Goal: Task Accomplishment & Management: Manage account settings

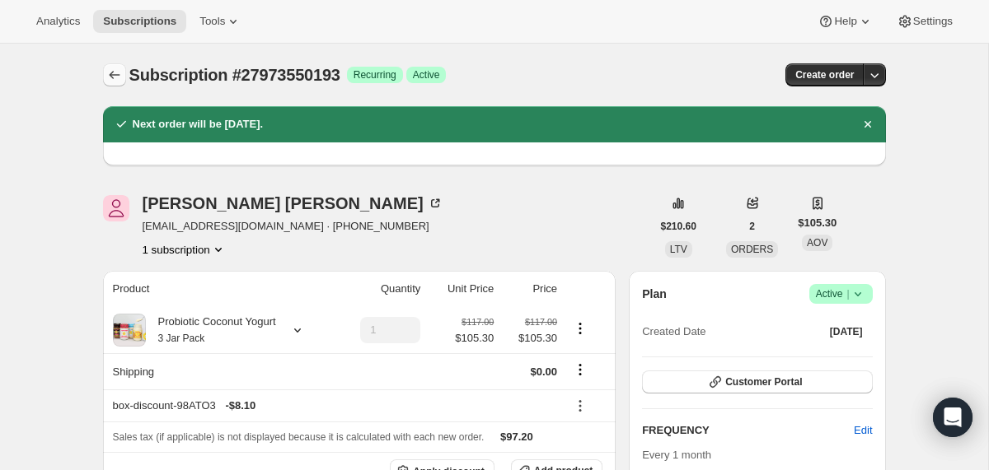
click at [116, 70] on icon "Subscriptions" at bounding box center [114, 75] width 16 height 16
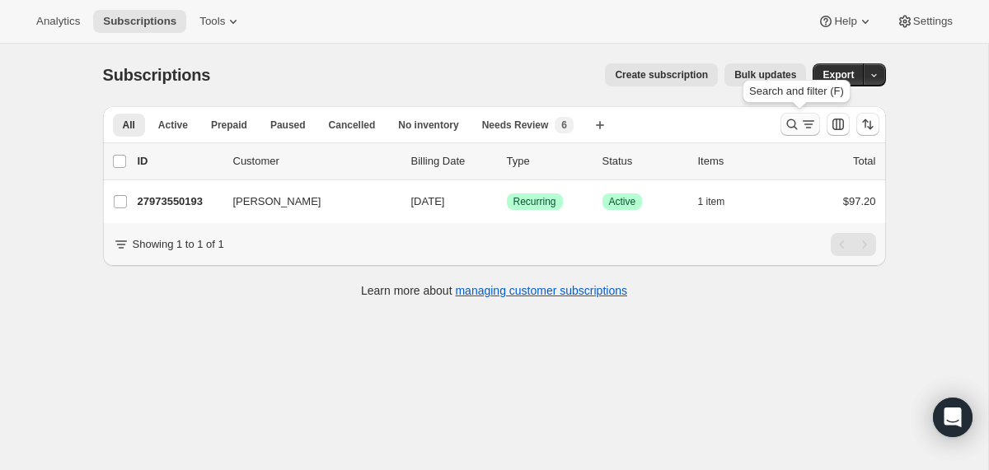
click at [789, 121] on icon "Search and filter results" at bounding box center [792, 124] width 16 height 16
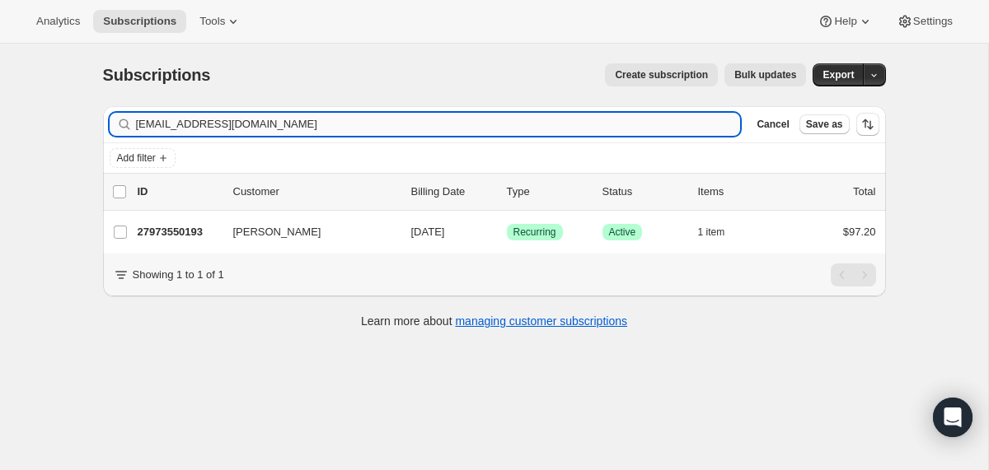
click at [573, 113] on input "jbigbee27@gmail.com" at bounding box center [438, 124] width 605 height 23
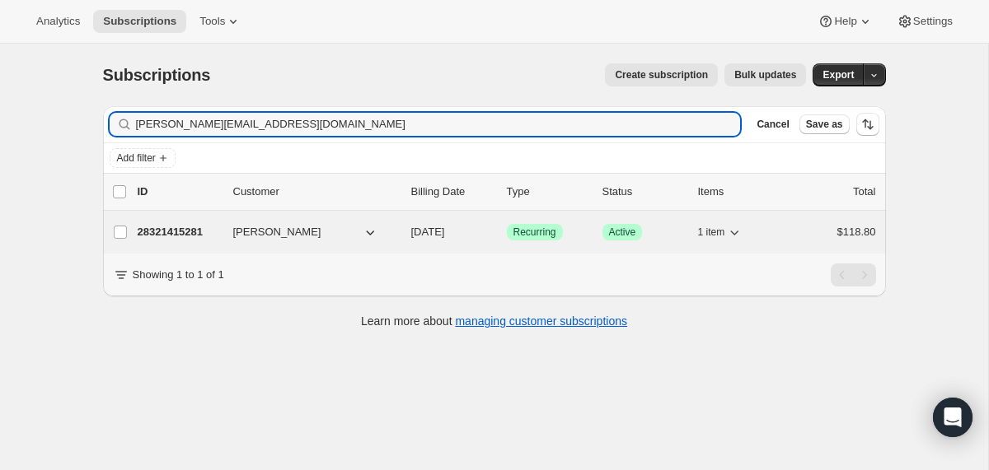
type input "kristi@ktlminc.com"
click at [406, 231] on div "28321415281 Brad Thorkelson 10/20/2025 Success Recurring Success Active 1 item …" at bounding box center [507, 232] width 738 height 23
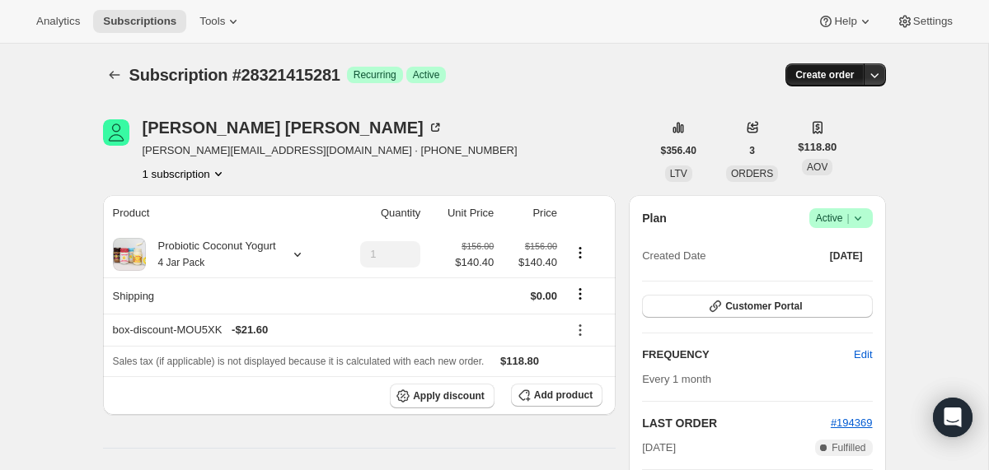
click at [816, 75] on span "Create order" at bounding box center [824, 74] width 58 height 13
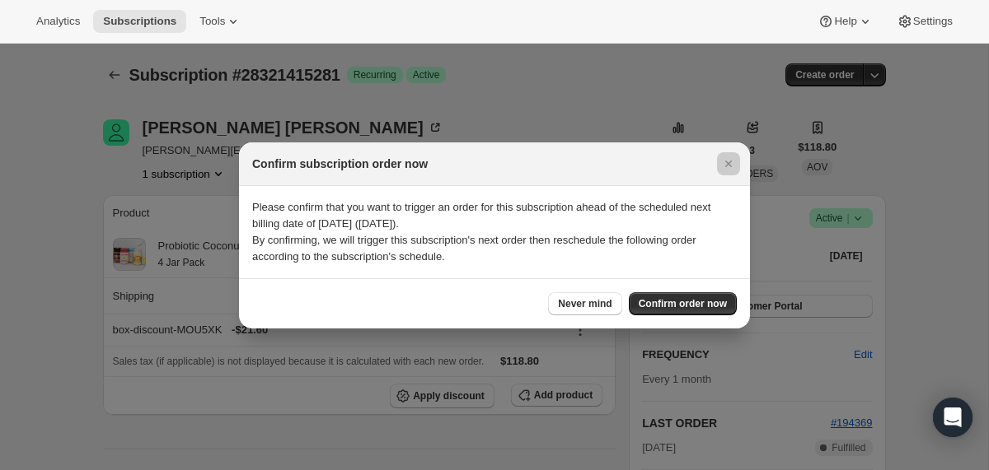
click at [639, 112] on div at bounding box center [494, 235] width 989 height 470
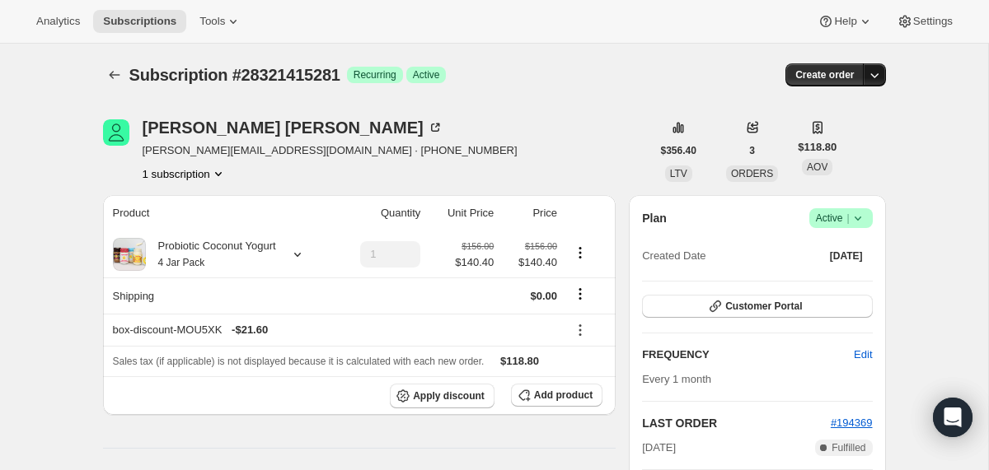
click at [868, 78] on icon "button" at bounding box center [874, 75] width 16 height 16
click at [748, 135] on span "Create custom one-time order" at bounding box center [804, 137] width 143 height 12
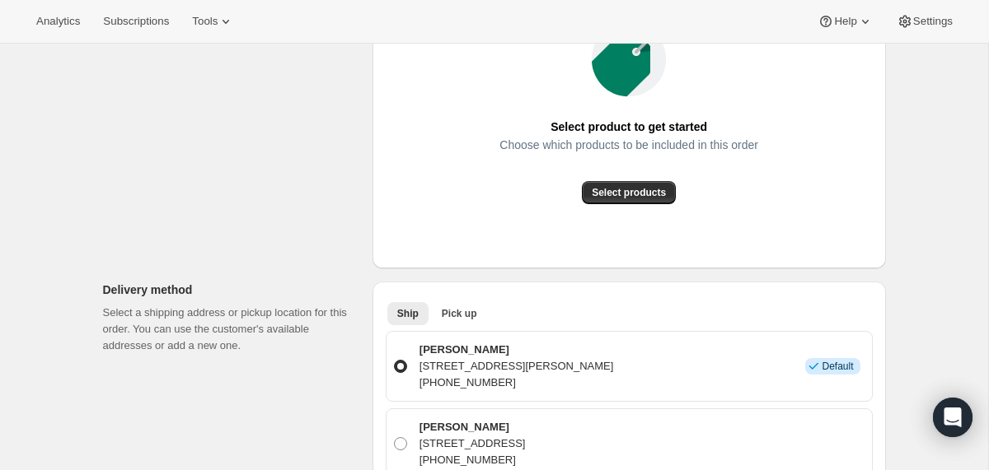
scroll to position [298, 0]
click at [606, 198] on span "Select products" at bounding box center [629, 191] width 74 height 13
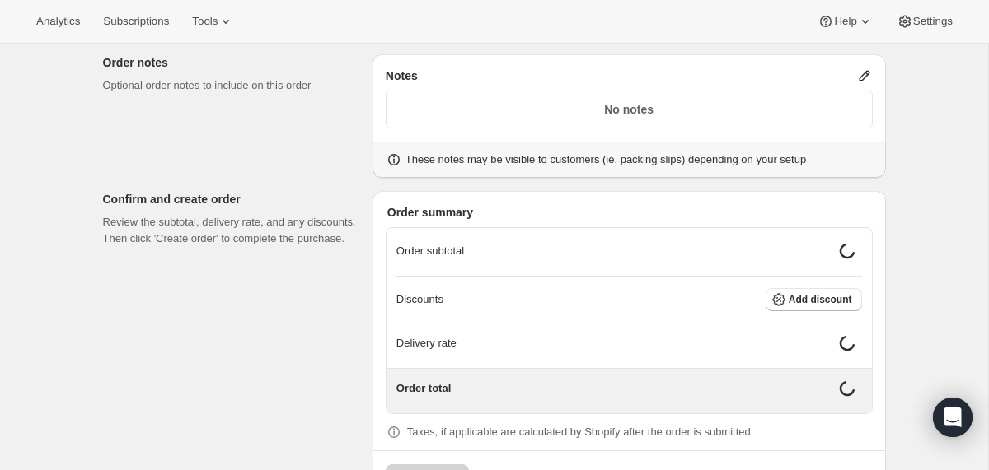
scroll to position [858, 0]
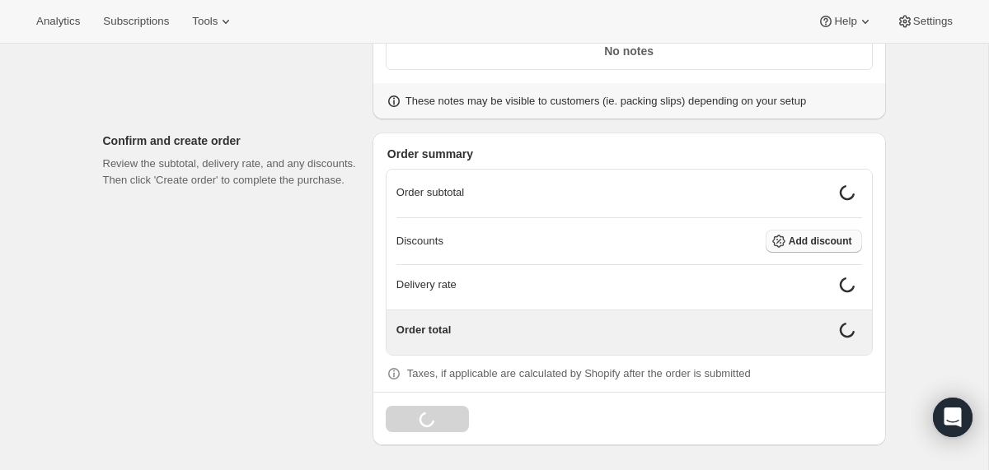
click at [801, 246] on span "Add discount" at bounding box center [819, 241] width 63 height 13
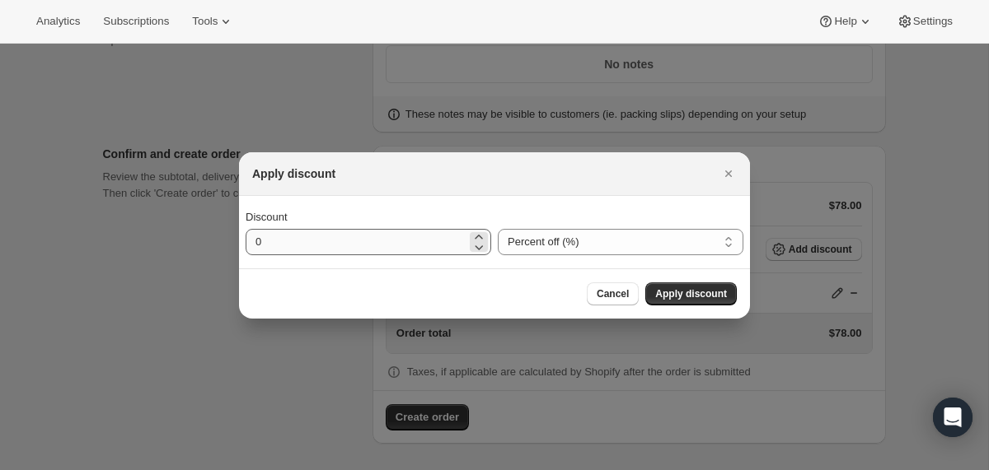
scroll to position [845, 0]
click at [535, 247] on select "Percent off (%) Amount off ($)" at bounding box center [621, 242] width 246 height 26
select select "fixedAmount"
click at [498, 229] on select "Percent off (%) Amount off ($)" at bounding box center [621, 242] width 246 height 26
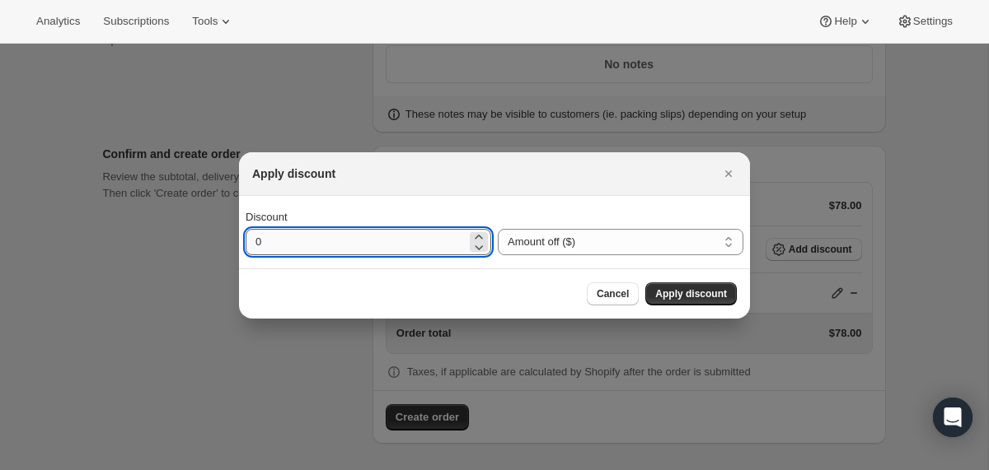
click at [331, 236] on input "0" at bounding box center [356, 242] width 221 height 26
type input "48.3"
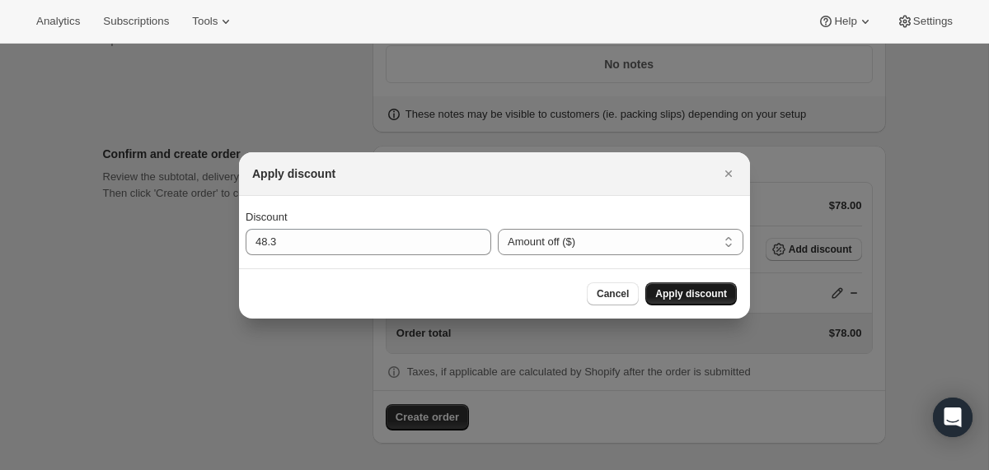
click at [673, 296] on span "Apply discount" at bounding box center [691, 294] width 72 height 13
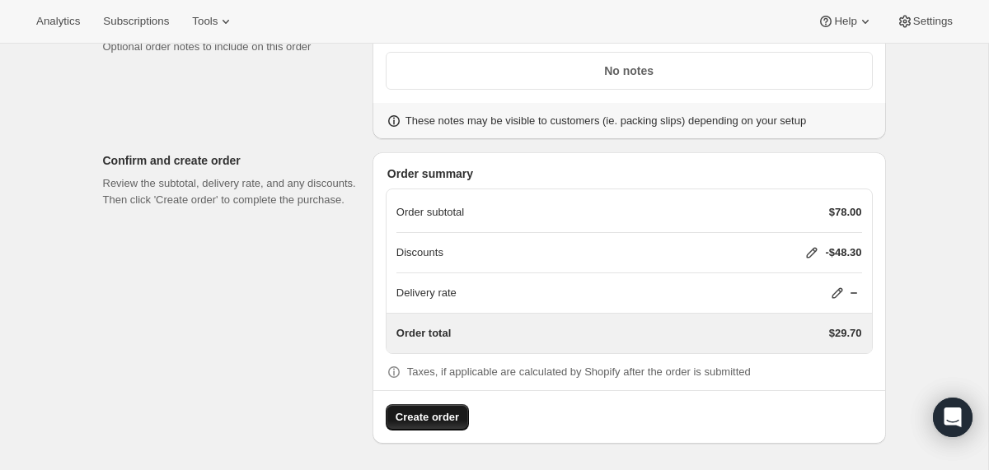
click at [403, 423] on span "Create order" at bounding box center [426, 417] width 63 height 16
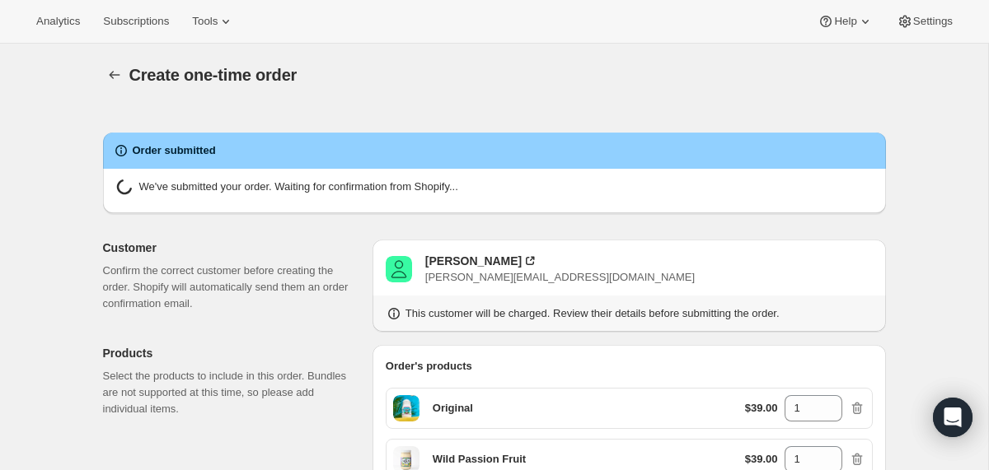
radio input "true"
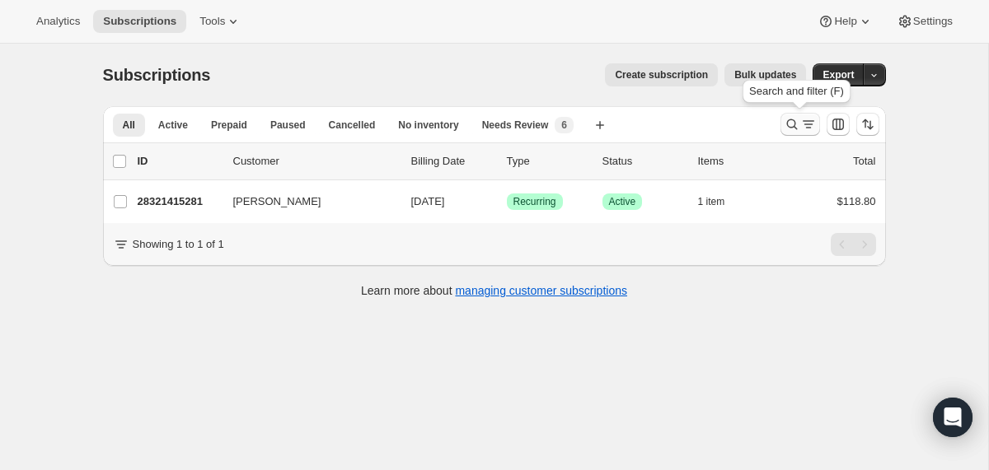
click at [792, 126] on icon "Search and filter results" at bounding box center [792, 124] width 16 height 16
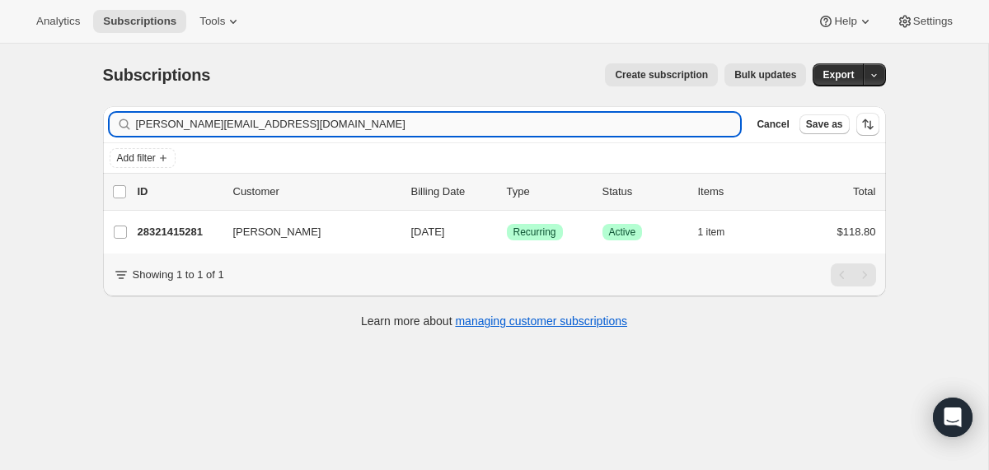
click at [607, 126] on input "kristi@ktlminc.com" at bounding box center [438, 124] width 605 height 23
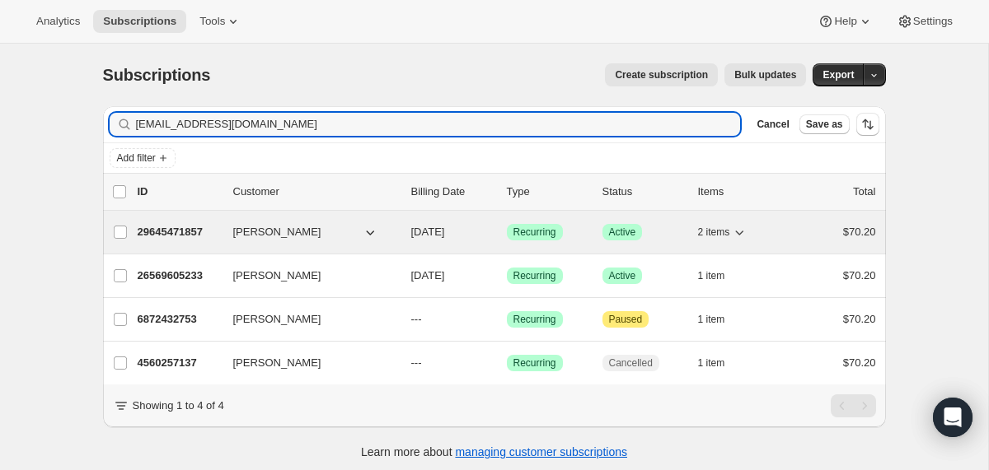
type input "sarahcummings@me.com"
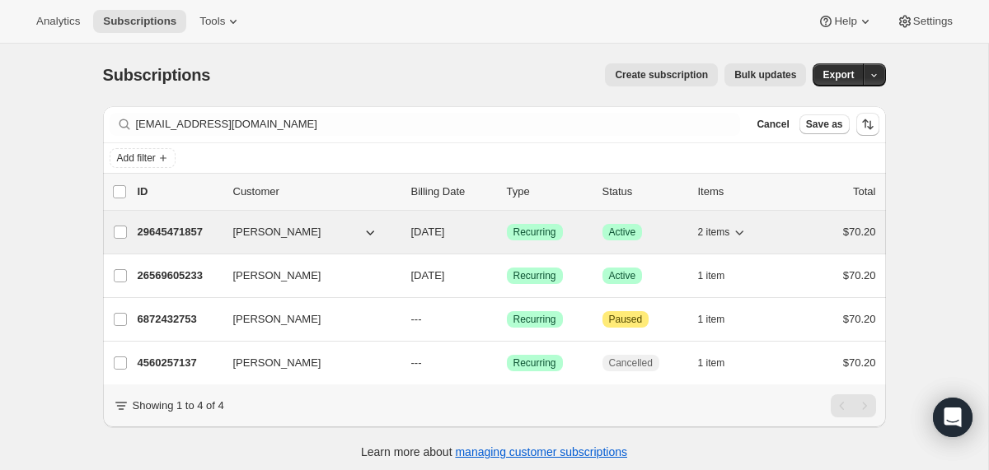
click at [413, 231] on span "10/20/2025" at bounding box center [428, 232] width 34 height 12
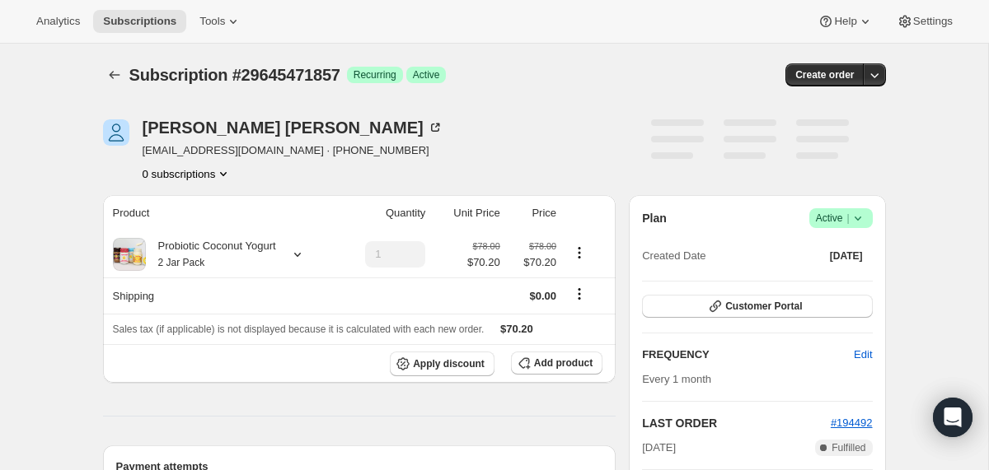
click at [859, 215] on icon at bounding box center [857, 218] width 16 height 16
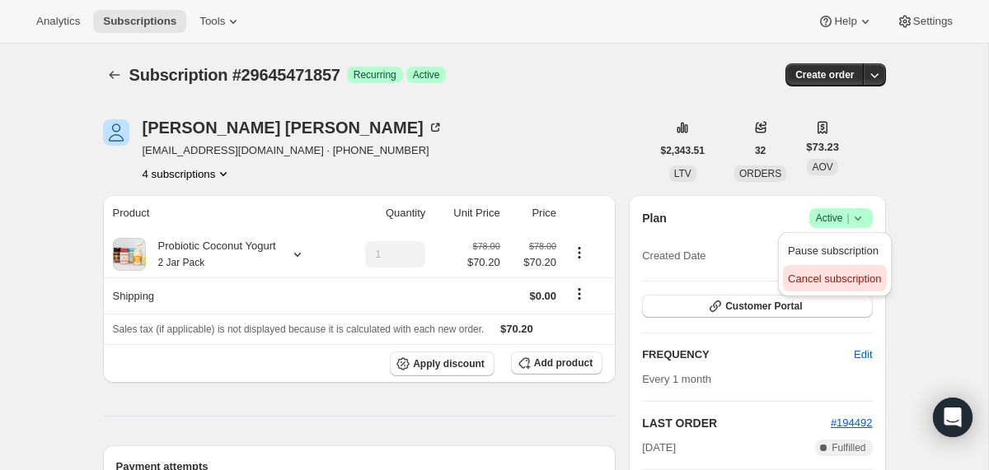
click at [847, 271] on span "Cancel subscription" at bounding box center [834, 279] width 93 height 16
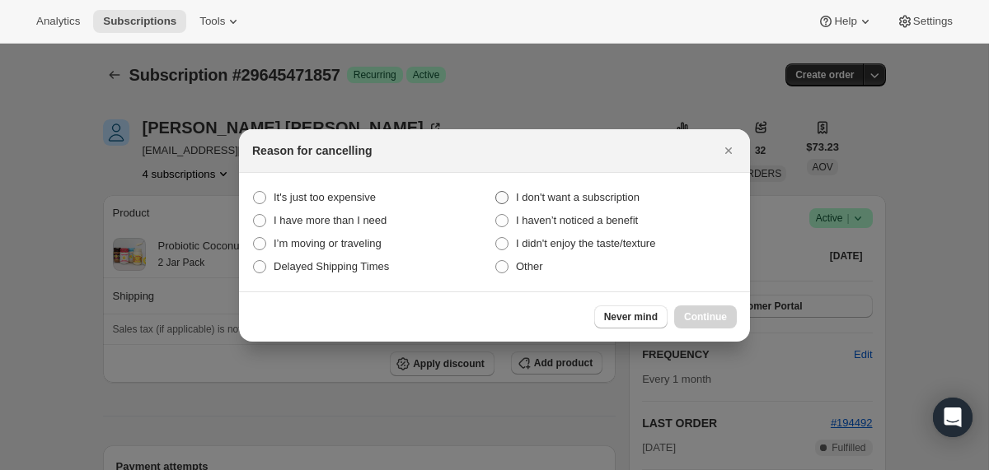
click at [636, 197] on span "I don't want a subscription" at bounding box center [578, 197] width 124 height 12
click at [496, 192] on subscription "I don't want a subscription" at bounding box center [495, 191] width 1 height 1
radio subscription "true"
click at [707, 313] on span "Continue" at bounding box center [705, 317] width 43 height 13
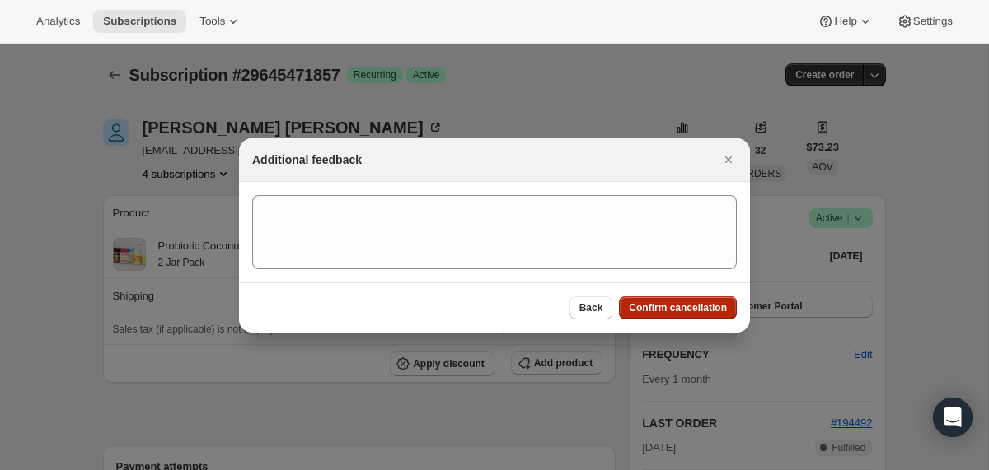
click at [707, 313] on span "Confirm cancellation" at bounding box center [678, 308] width 98 height 13
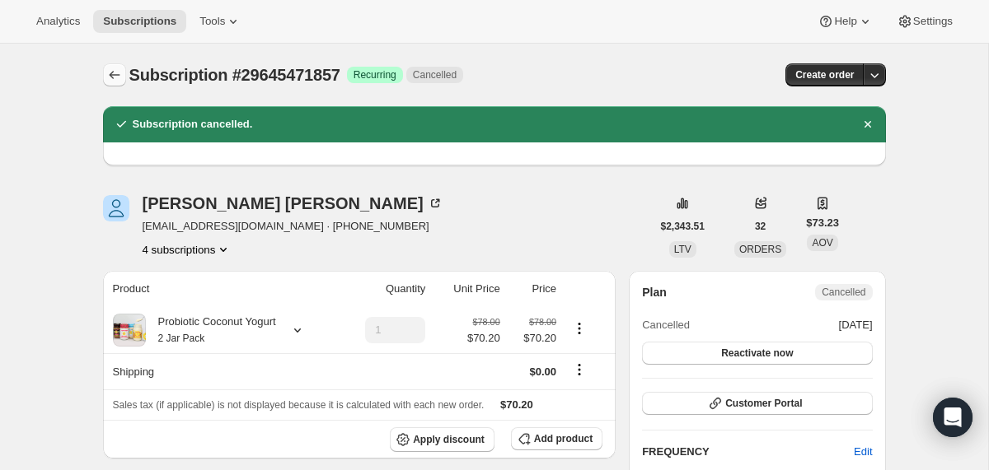
click at [111, 76] on icon "Subscriptions" at bounding box center [114, 75] width 16 height 16
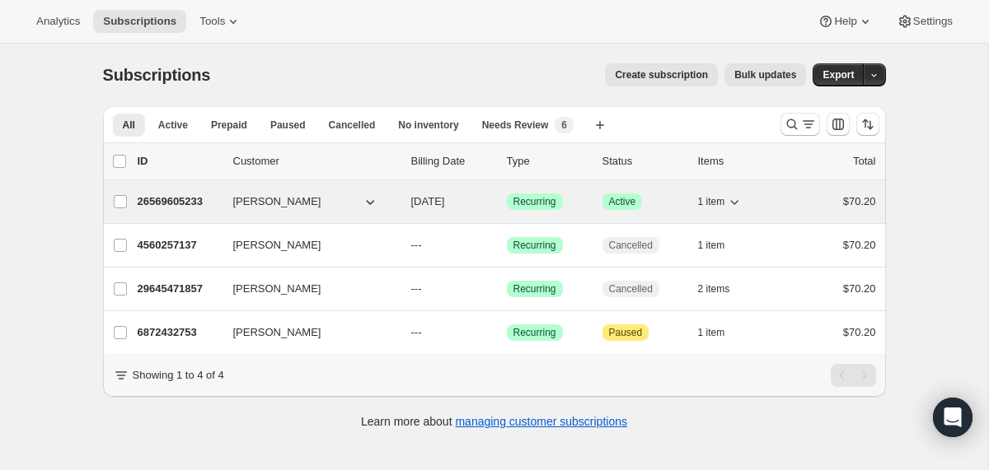
click at [414, 208] on span "[DATE]" at bounding box center [428, 201] width 34 height 12
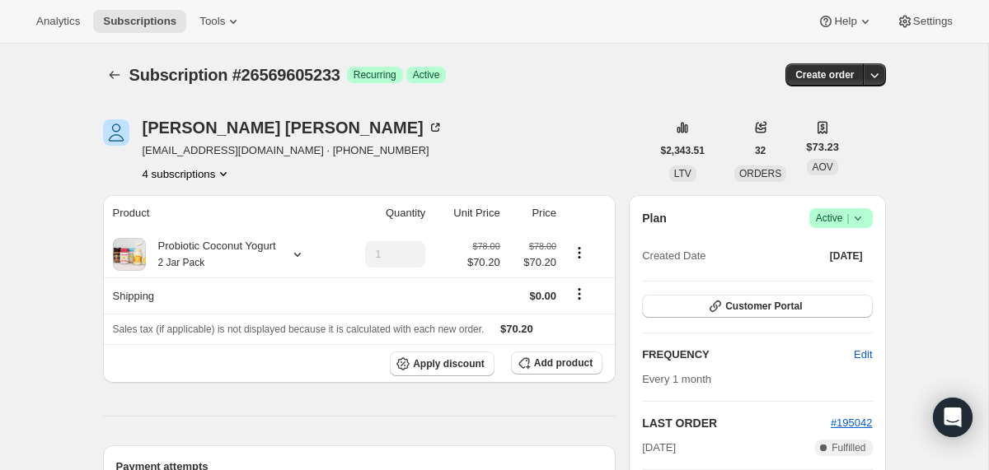
click at [850, 212] on icon at bounding box center [857, 218] width 16 height 16
click at [829, 279] on span "Cancel subscription" at bounding box center [834, 279] width 93 height 12
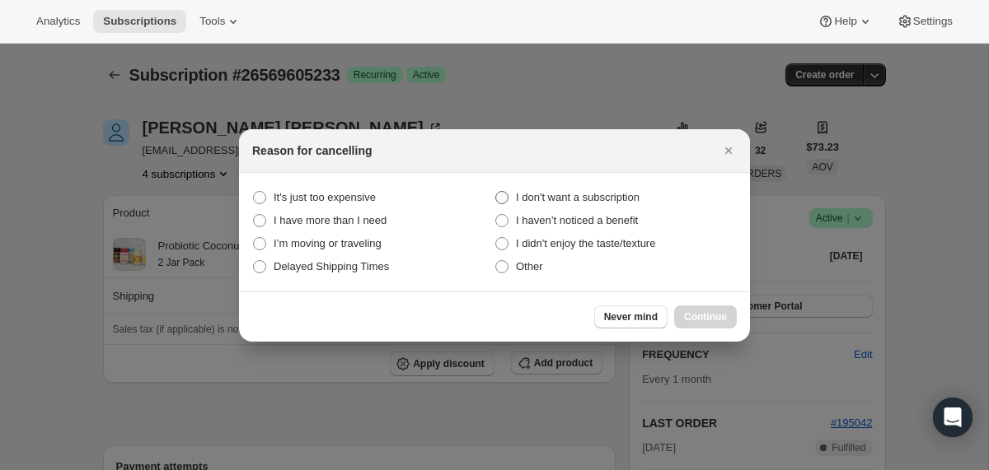
click at [639, 200] on span "I don't want a subscription" at bounding box center [578, 197] width 124 height 12
click at [496, 192] on subscription "I don't want a subscription" at bounding box center [495, 191] width 1 height 1
radio subscription "true"
click at [695, 314] on span "Continue" at bounding box center [705, 317] width 43 height 13
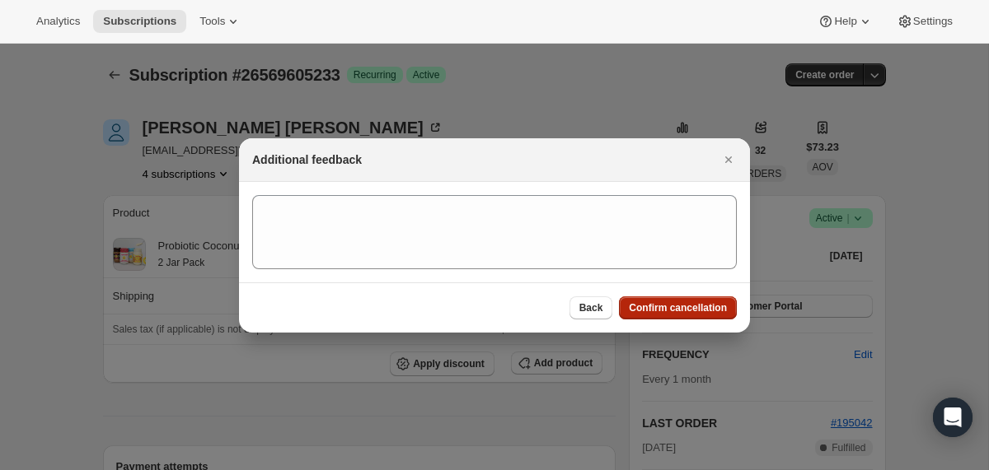
click at [695, 314] on button "Confirm cancellation" at bounding box center [678, 308] width 118 height 23
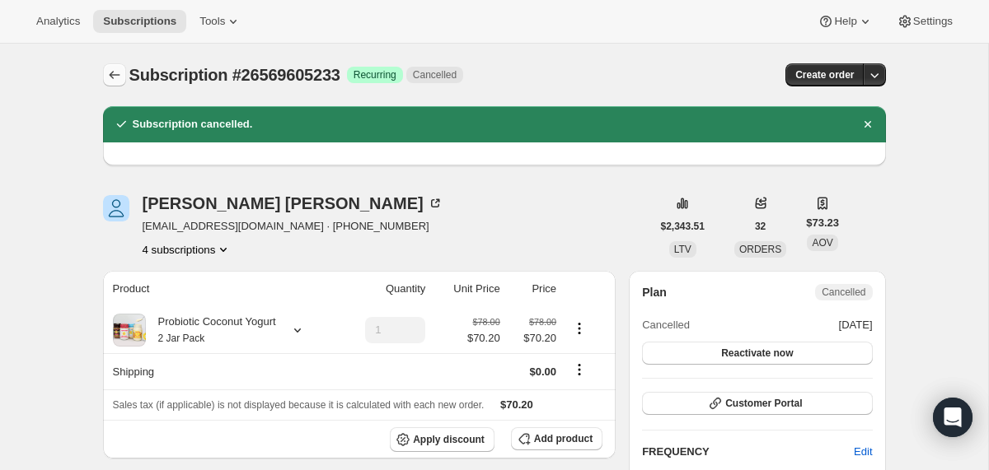
click at [123, 74] on button "Subscriptions" at bounding box center [114, 74] width 23 height 23
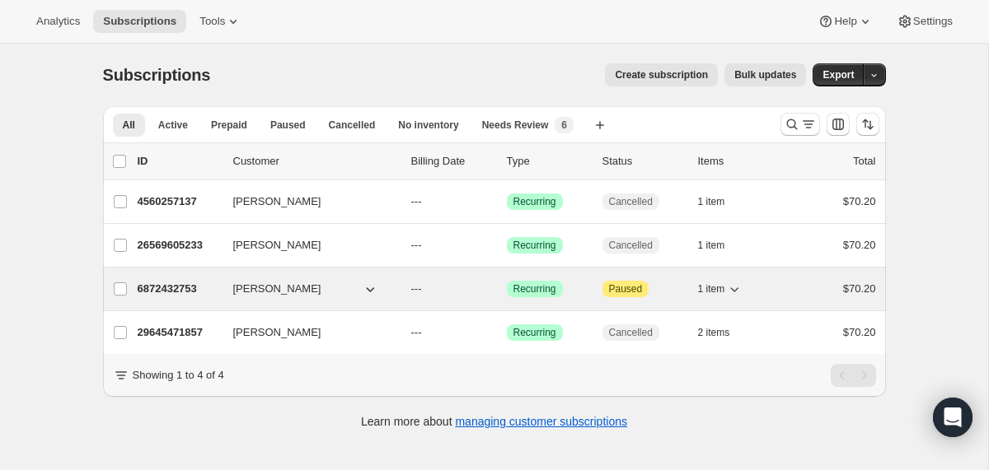
click at [386, 292] on button "Sarah Cummings" at bounding box center [305, 289] width 165 height 26
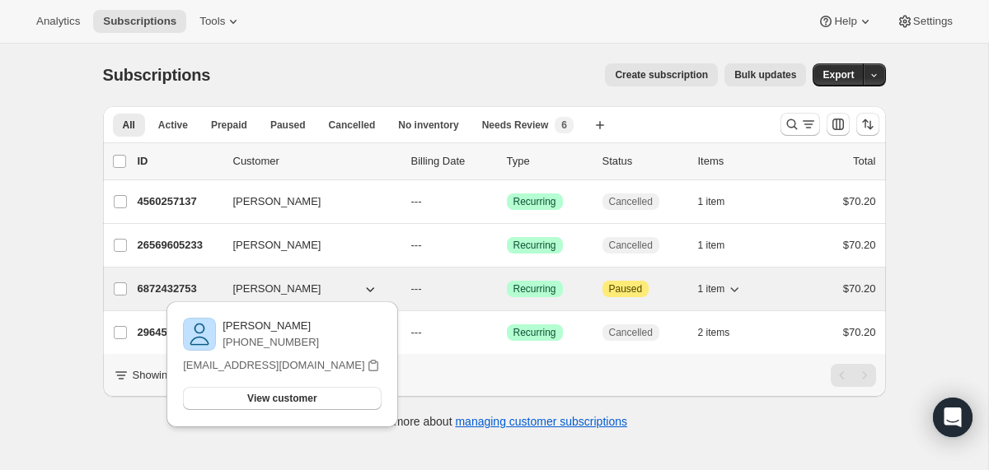
click at [398, 292] on div "6872432753 Sarah Cummings --- Success Recurring Attention Paused 1 item $70.20" at bounding box center [507, 289] width 738 height 23
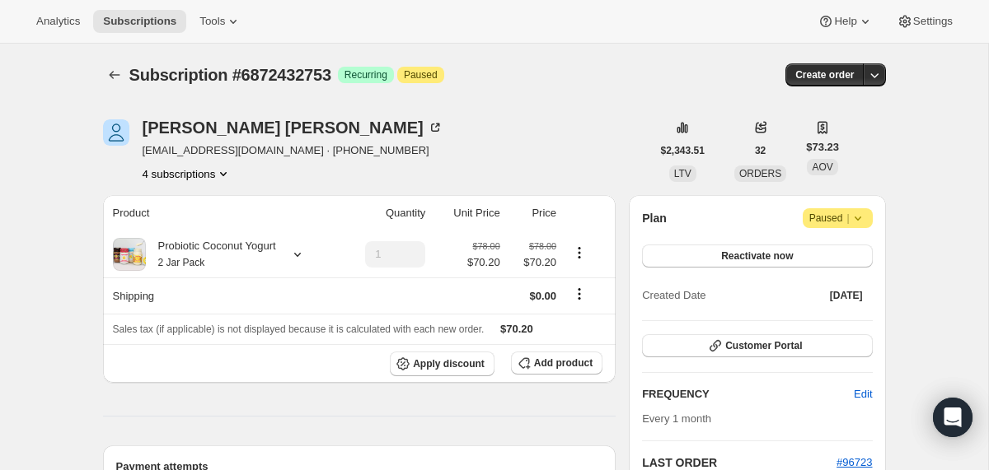
click at [851, 217] on icon at bounding box center [857, 218] width 16 height 16
click at [846, 247] on span "Cancel subscription" at bounding box center [831, 251] width 93 height 12
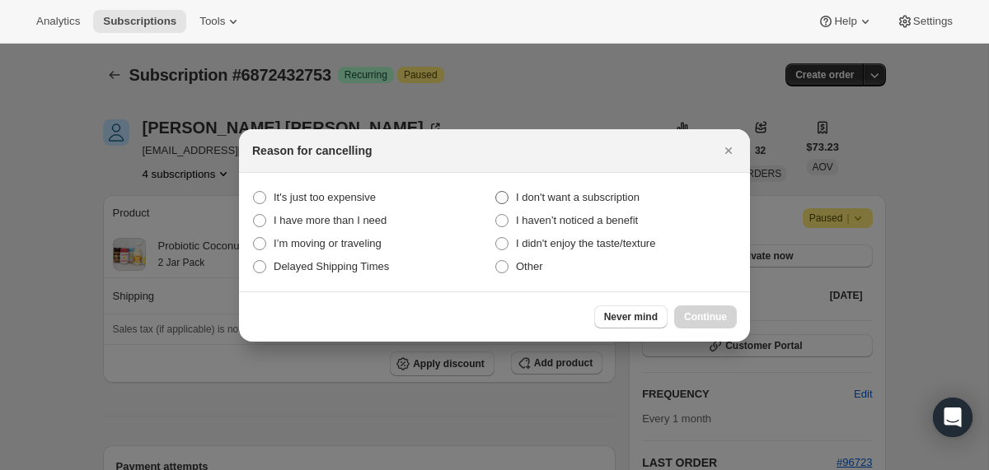
click at [639, 202] on span "I don't want a subscription" at bounding box center [578, 197] width 124 height 12
click at [496, 192] on subscription "I don't want a subscription" at bounding box center [495, 191] width 1 height 1
radio subscription "true"
click at [703, 311] on span "Continue" at bounding box center [705, 317] width 43 height 13
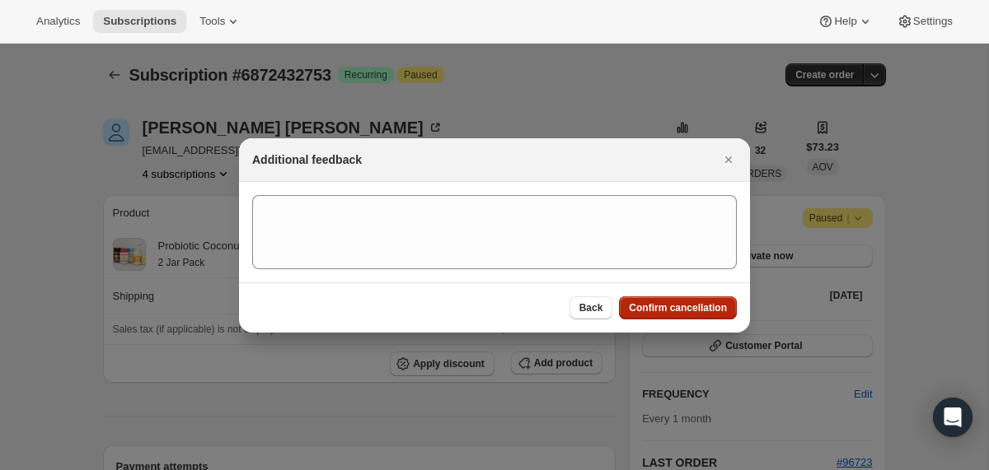
click at [703, 311] on span "Confirm cancellation" at bounding box center [678, 308] width 98 height 13
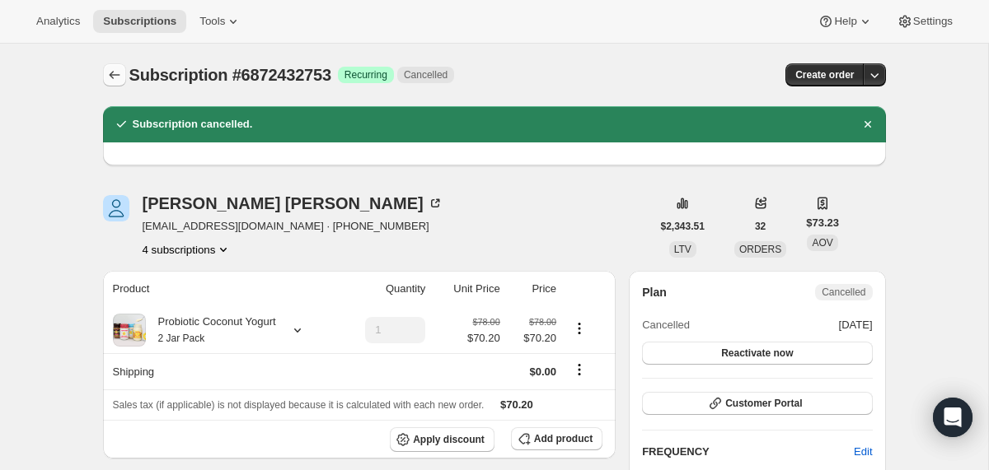
click at [121, 68] on icon "Subscriptions" at bounding box center [114, 75] width 16 height 16
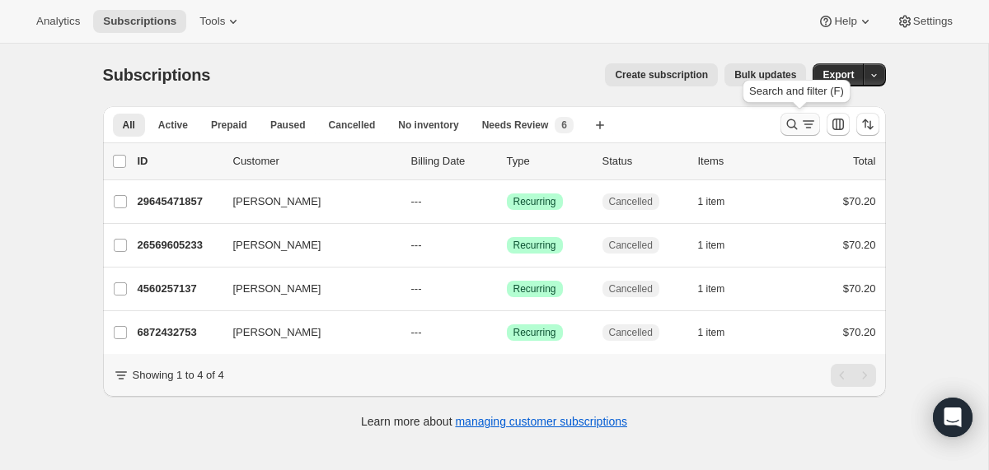
click at [787, 123] on icon "Search and filter results" at bounding box center [791, 124] width 11 height 11
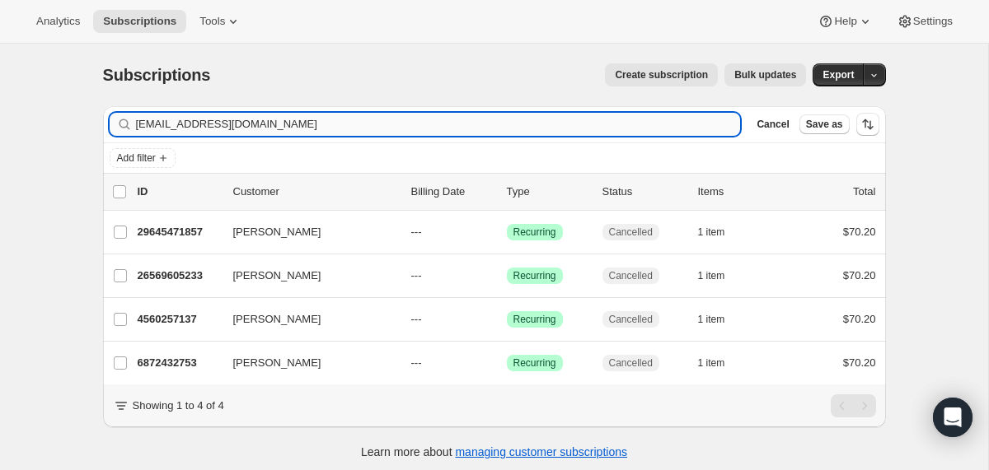
click at [611, 116] on input "sarahcummings@me.com" at bounding box center [438, 124] width 605 height 23
type input "[EMAIL_ADDRESS][DOMAIN_NAME]"
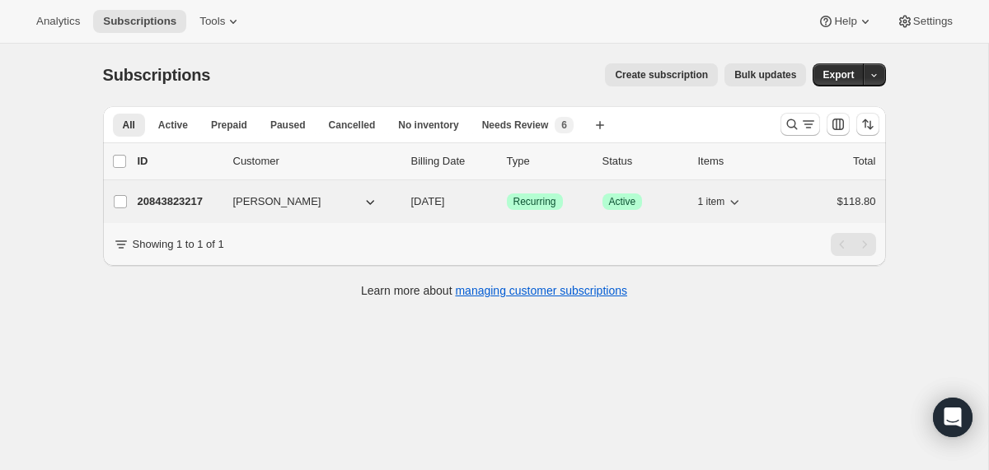
click at [399, 203] on div "20843823217 [PERSON_NAME] [DATE] Success Recurring Success Active 1 item $118.80" at bounding box center [507, 201] width 738 height 23
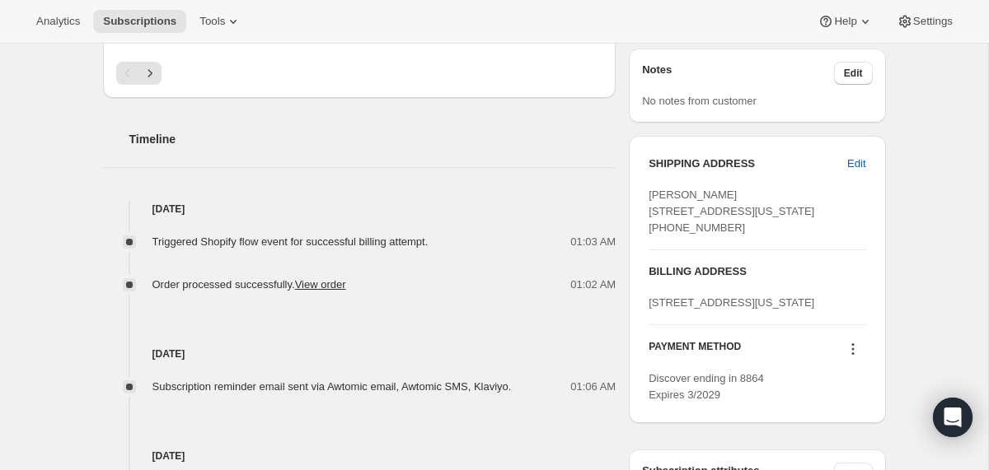
scroll to position [587, 0]
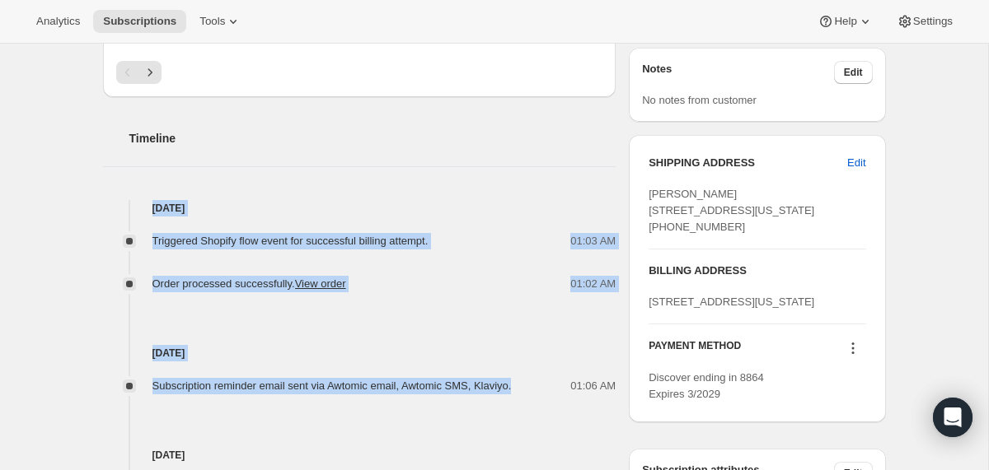
drag, startPoint x: 545, startPoint y: 389, endPoint x: 492, endPoint y: 176, distance: 219.0
copy div "[DATE] Triggered Shopify flow event for successful billing attempt. 01:03 AM Or…"
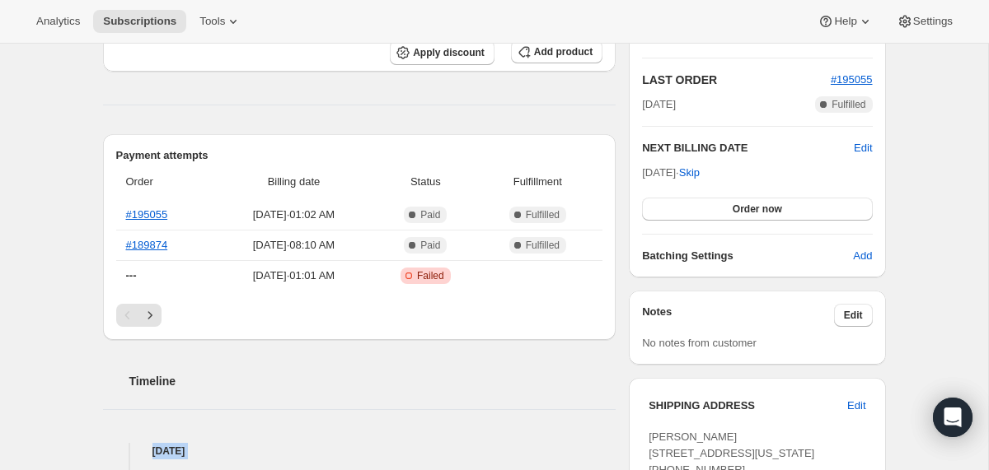
scroll to position [0, 0]
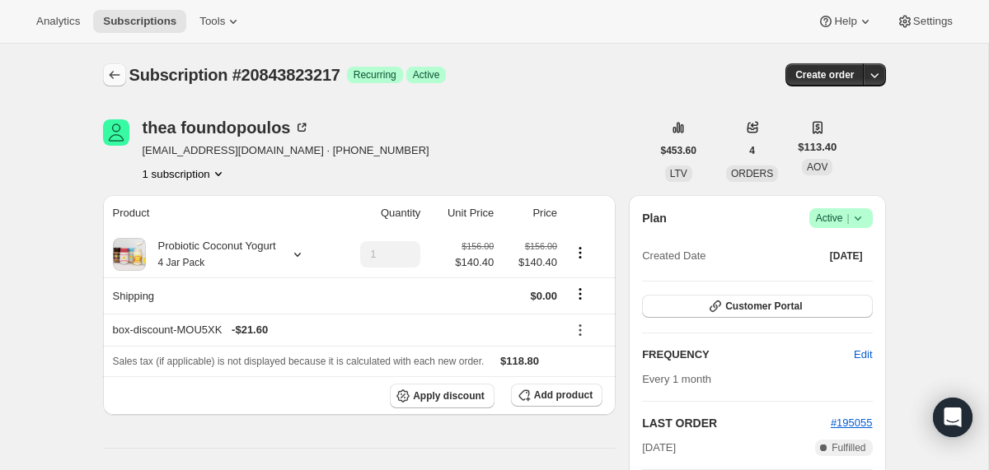
click at [120, 74] on icon "Subscriptions" at bounding box center [114, 75] width 16 height 16
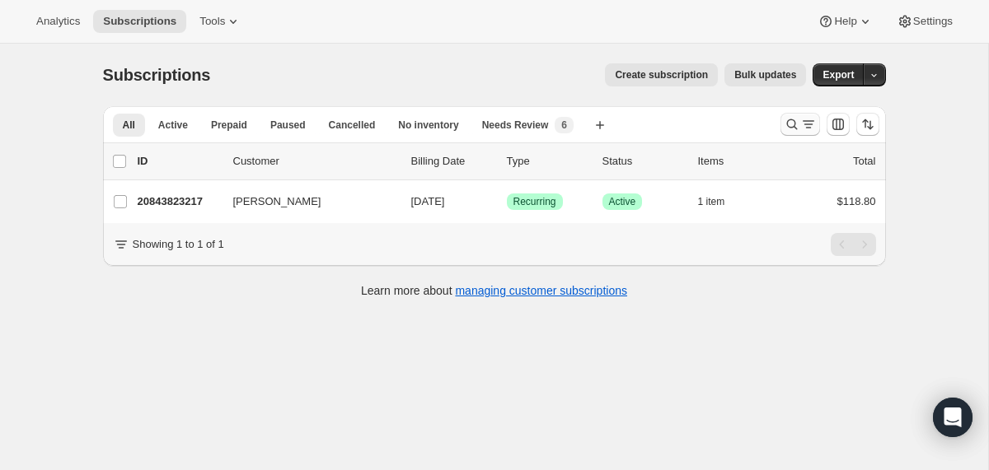
click at [785, 127] on icon "Search and filter results" at bounding box center [792, 124] width 16 height 16
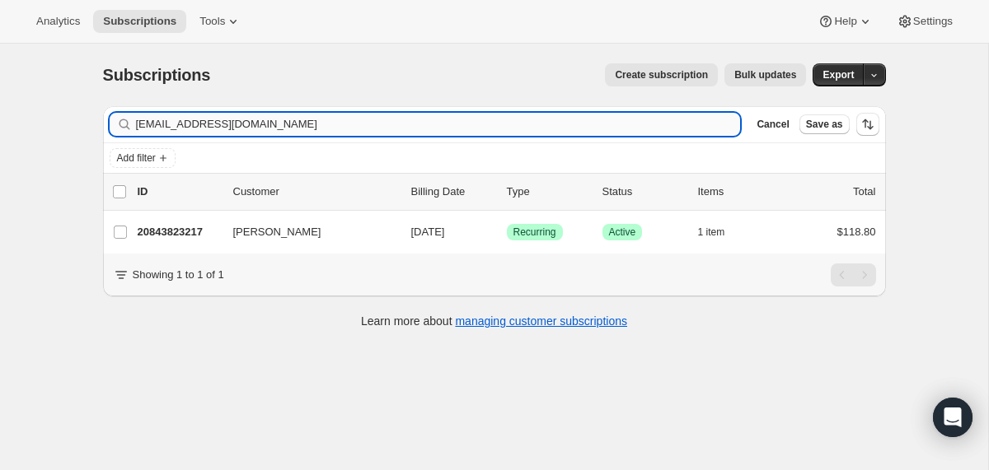
click at [562, 128] on input "[EMAIL_ADDRESS][DOMAIN_NAME]" at bounding box center [438, 124] width 605 height 23
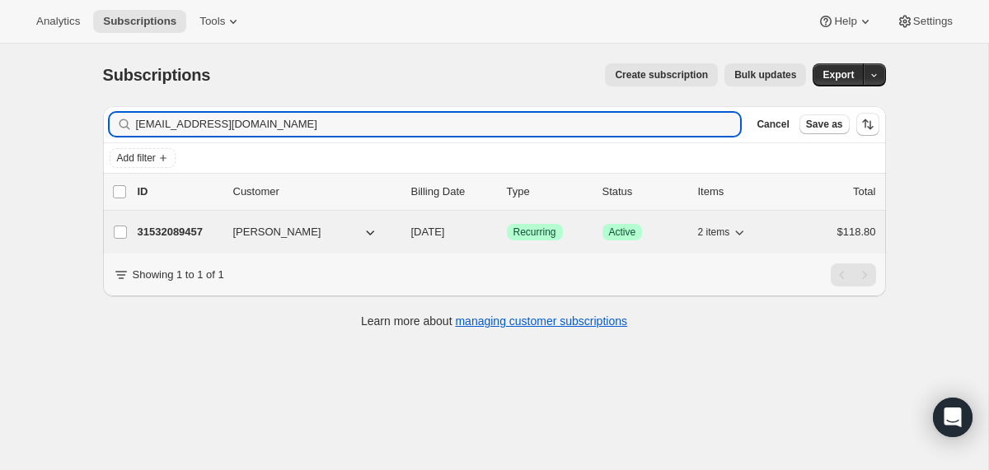
type input "[EMAIL_ADDRESS][DOMAIN_NAME]"
click at [405, 229] on div "31532089457 [PERSON_NAME] [DATE] Success Recurring Success Active 2 items $118.…" at bounding box center [507, 232] width 738 height 23
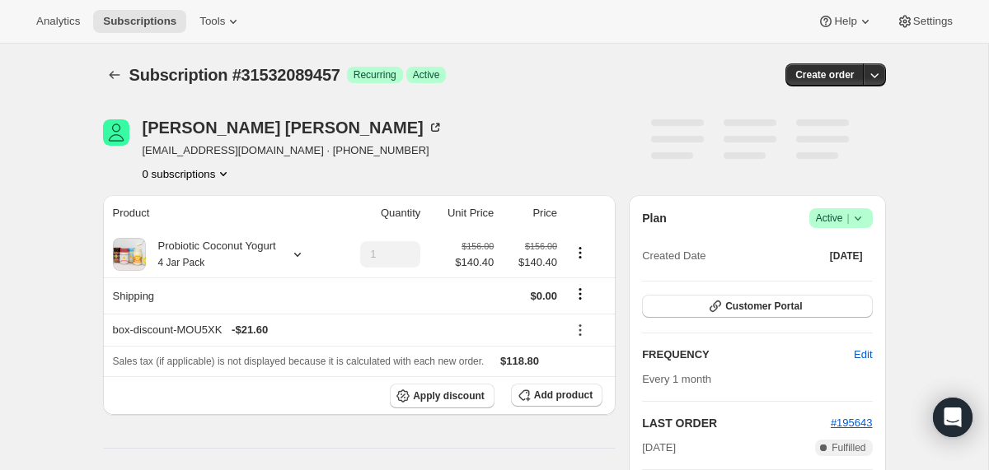
click at [863, 219] on icon at bounding box center [857, 218] width 16 height 16
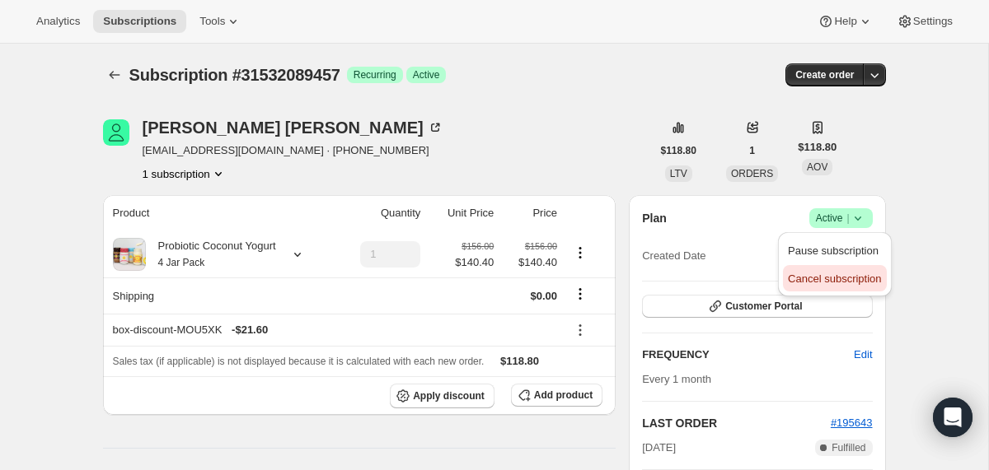
click at [826, 281] on span "Cancel subscription" at bounding box center [834, 279] width 93 height 12
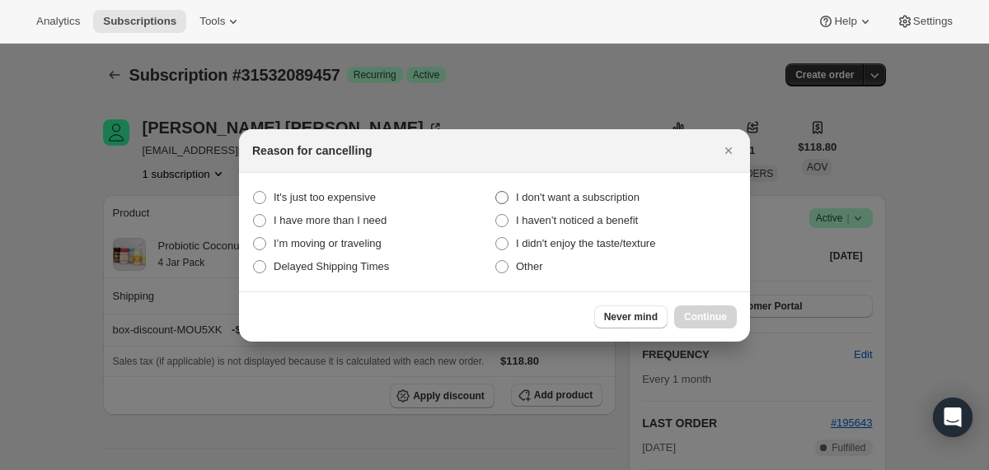
click at [587, 196] on span "I don't want a subscription" at bounding box center [578, 197] width 124 height 12
click at [496, 192] on subscription "I don't want a subscription" at bounding box center [495, 191] width 1 height 1
radio subscription "true"
click at [700, 312] on span "Continue" at bounding box center [705, 317] width 43 height 13
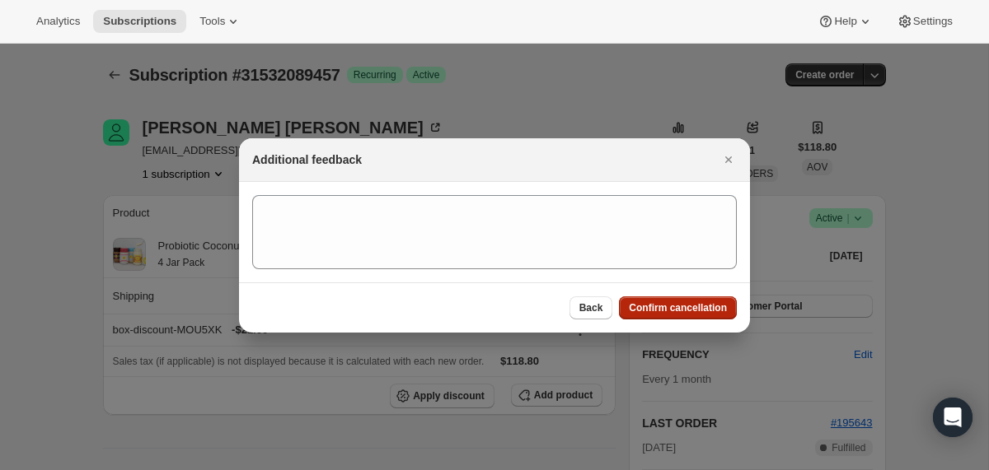
click at [700, 312] on span "Confirm cancellation" at bounding box center [678, 308] width 98 height 13
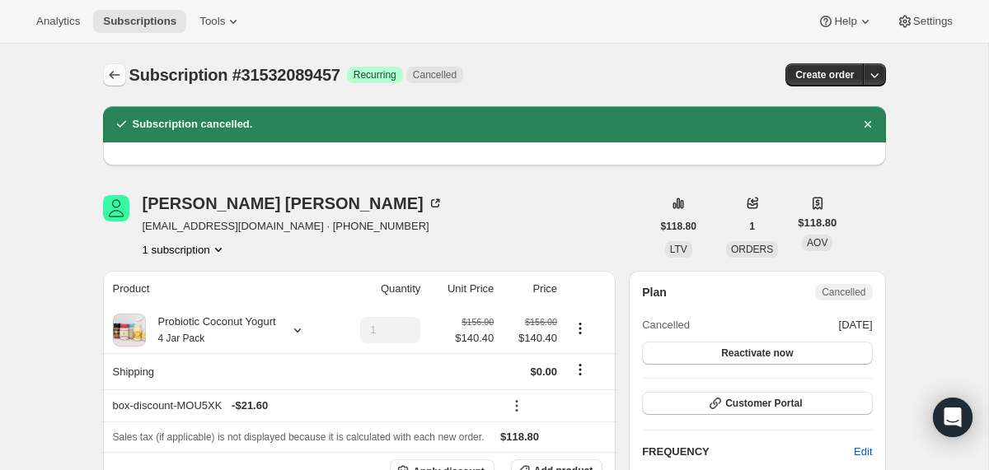
click at [116, 80] on icon "Subscriptions" at bounding box center [114, 75] width 16 height 16
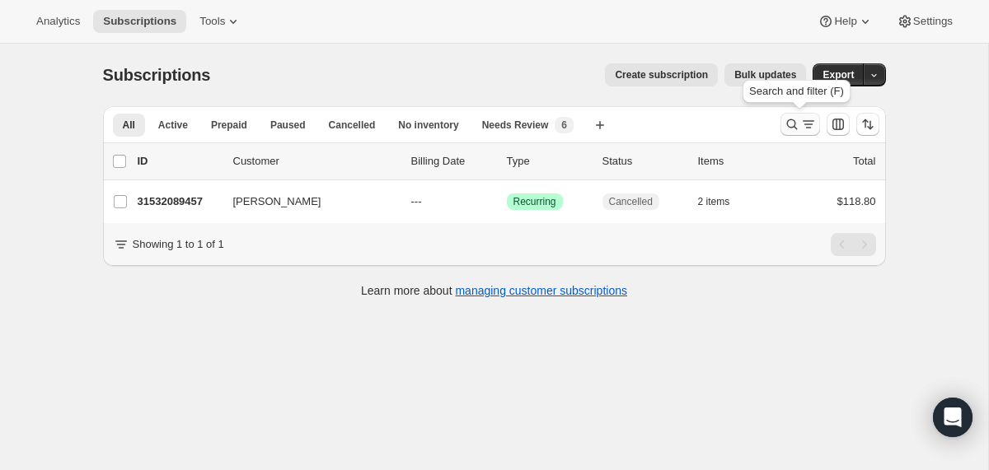
click at [788, 123] on icon "Search and filter results" at bounding box center [792, 124] width 16 height 16
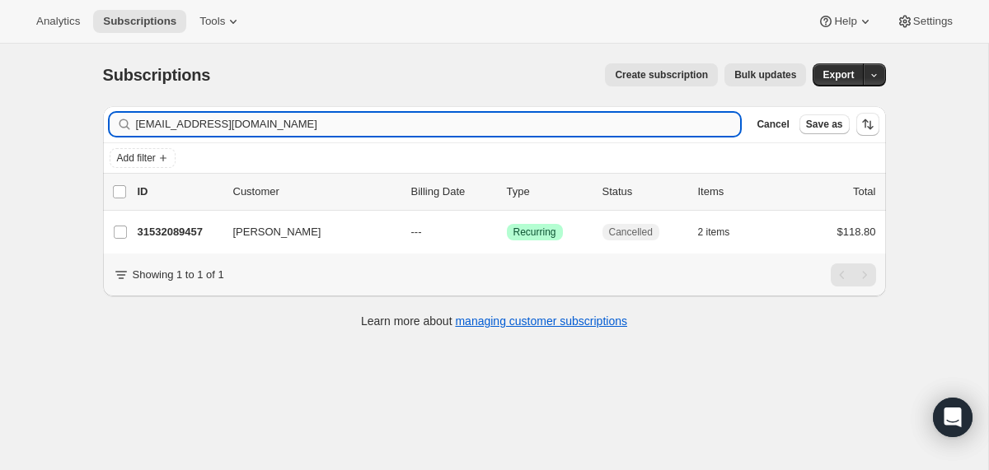
drag, startPoint x: 788, startPoint y: 123, endPoint x: 579, endPoint y: 123, distance: 209.3
click at [579, 123] on input "[EMAIL_ADDRESS][DOMAIN_NAME]" at bounding box center [438, 124] width 605 height 23
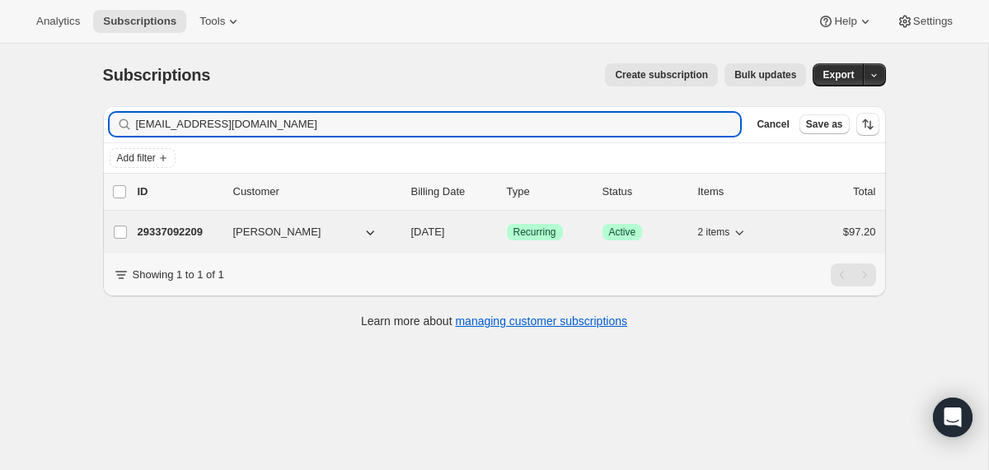
type input "[EMAIL_ADDRESS][DOMAIN_NAME]"
click at [402, 236] on div "29337092209 [PERSON_NAME] [DATE] Success Recurring Success Active 2 items $97.20" at bounding box center [507, 232] width 738 height 23
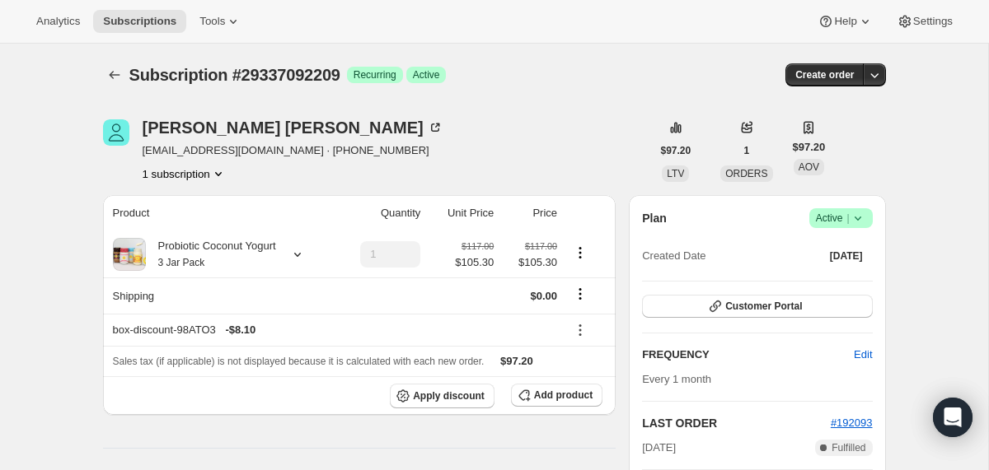
click at [861, 219] on icon at bounding box center [857, 218] width 16 height 16
click at [846, 274] on span "Cancel subscription" at bounding box center [834, 279] width 93 height 12
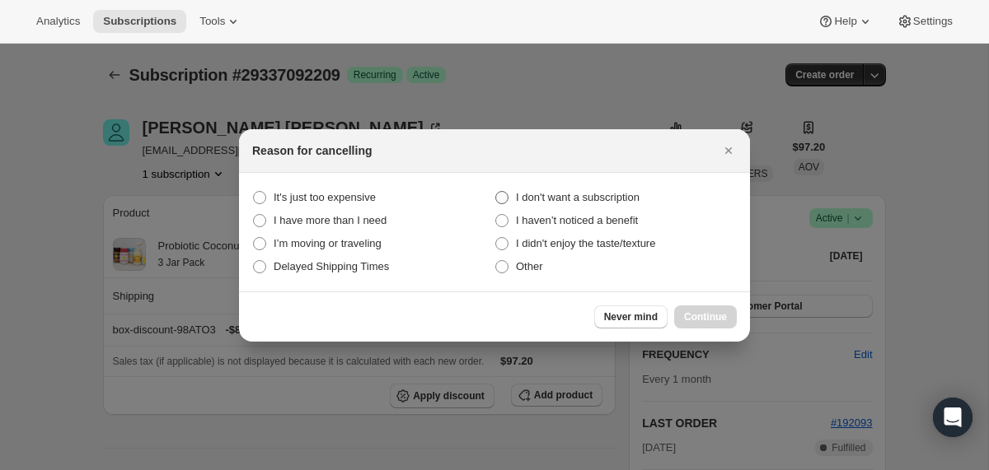
click at [625, 195] on span "I don't want a subscription" at bounding box center [578, 197] width 124 height 12
click at [496, 192] on subscription "I don't want a subscription" at bounding box center [495, 191] width 1 height 1
radio subscription "true"
click at [691, 321] on span "Continue" at bounding box center [705, 317] width 43 height 13
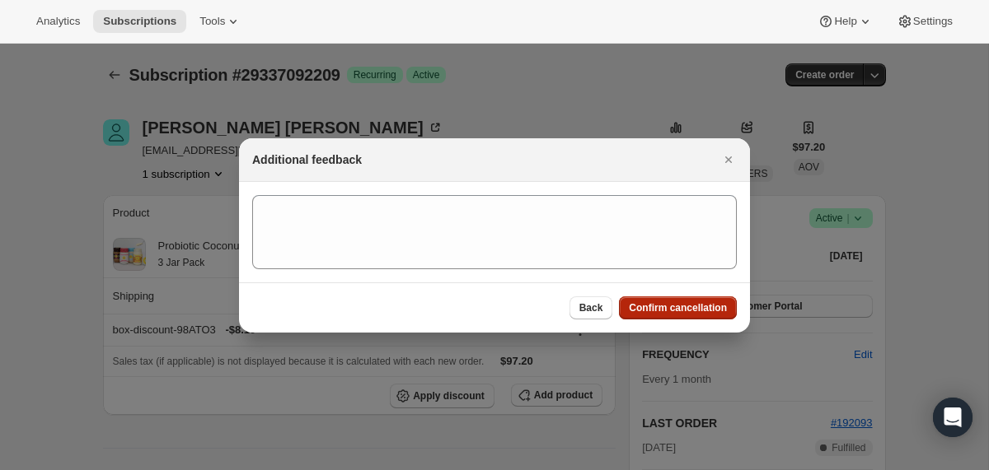
click at [687, 316] on button "Confirm cancellation" at bounding box center [678, 308] width 118 height 23
